Goal: Navigation & Orientation: Understand site structure

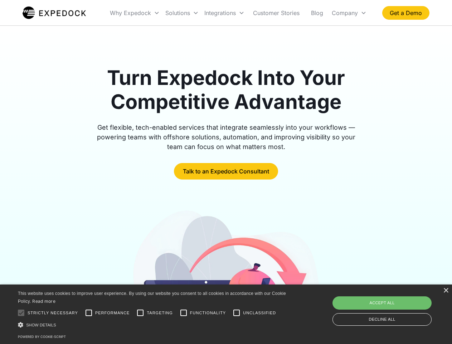
click at [239, 13] on div "Integrations" at bounding box center [225, 13] width 46 height 24
click at [135, 13] on div "Why Expedock" at bounding box center [130, 12] width 41 height 7
click at [182, 13] on div "Solutions" at bounding box center [178, 12] width 25 height 7
click at [225, 13] on div "Integrations" at bounding box center [221, 12] width 32 height 7
click at [349, 13] on div "Company" at bounding box center [345, 12] width 26 height 7
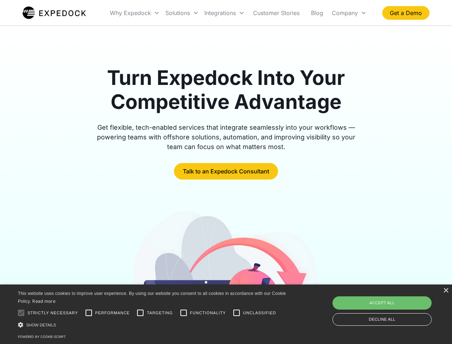
click at [21, 313] on div at bounding box center [21, 313] width 14 height 14
click at [89, 313] on input "Performance" at bounding box center [89, 313] width 14 height 14
checkbox input "true"
click at [140, 313] on input "Targeting" at bounding box center [140, 313] width 14 height 14
checkbox input "true"
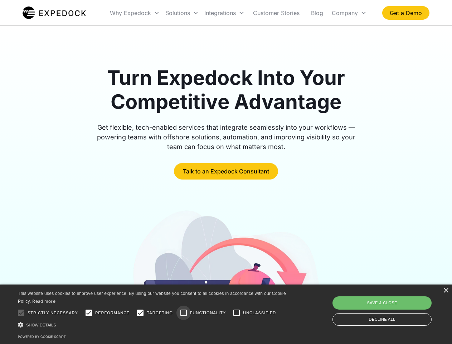
click at [184, 313] on input "Functionality" at bounding box center [184, 313] width 14 height 14
checkbox input "true"
click at [237, 313] on input "Unclassified" at bounding box center [237, 313] width 14 height 14
checkbox input "true"
